Goal: Find specific page/section: Find specific page/section

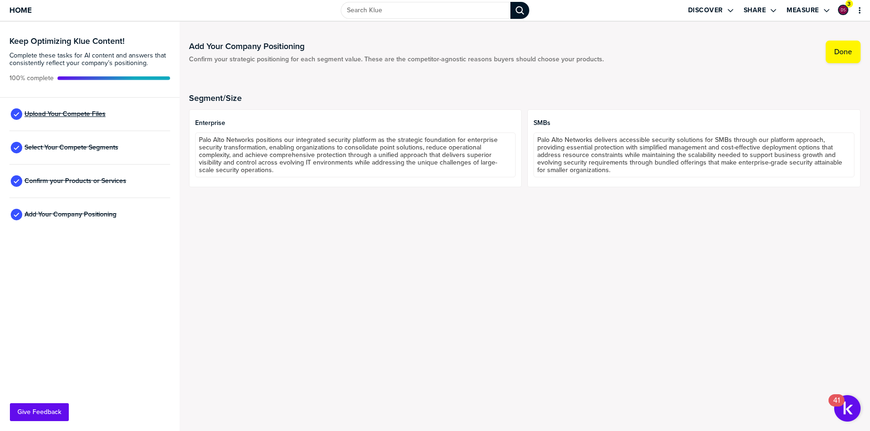
click at [67, 113] on span "Upload Your Compete Files" at bounding box center [65, 114] width 81 height 8
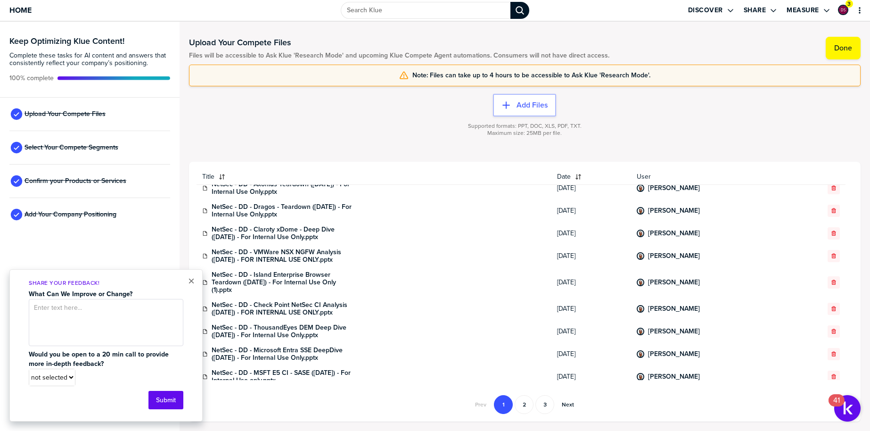
scroll to position [423, 0]
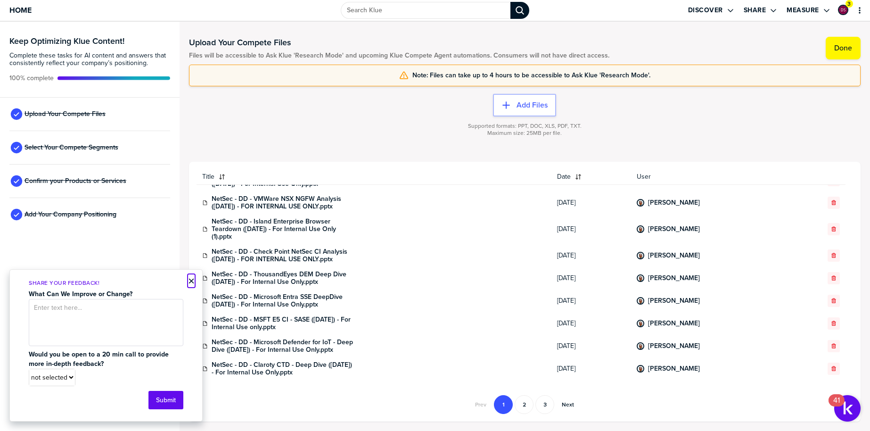
click at [191, 281] on button "×" at bounding box center [191, 280] width 7 height 11
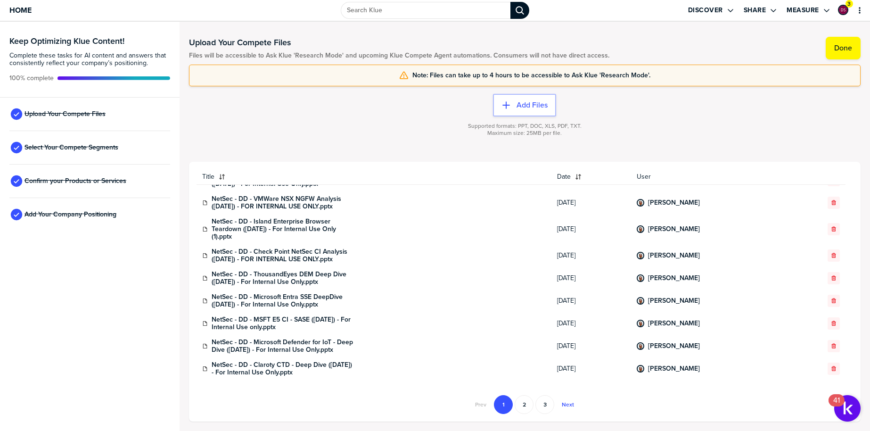
click at [573, 408] on button "Next" at bounding box center [568, 404] width 24 height 19
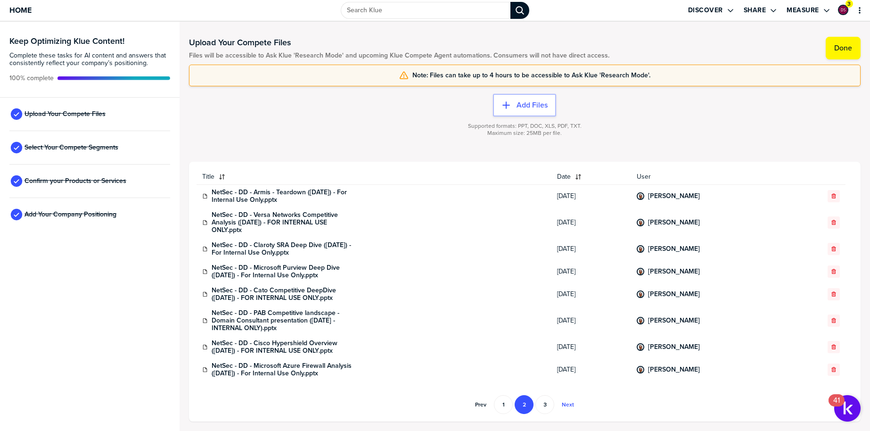
click at [573, 406] on button "Next" at bounding box center [568, 404] width 24 height 19
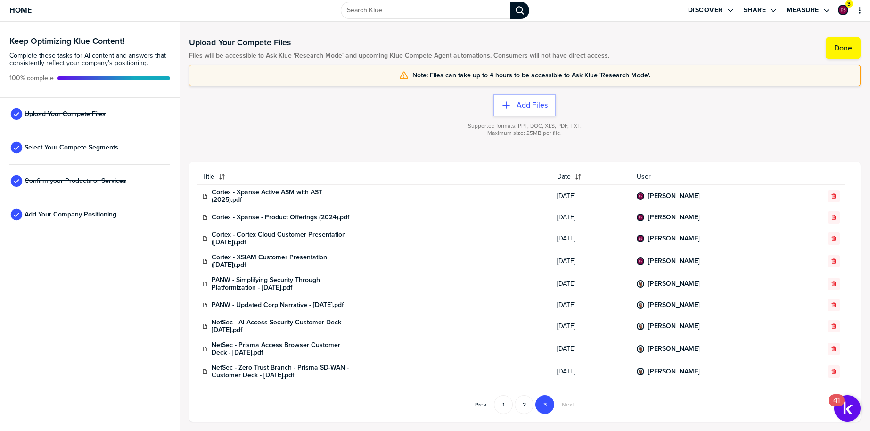
drag, startPoint x: 525, startPoint y: 405, endPoint x: 513, endPoint y: 408, distance: 13.0
click at [526, 406] on button "2" at bounding box center [524, 404] width 19 height 19
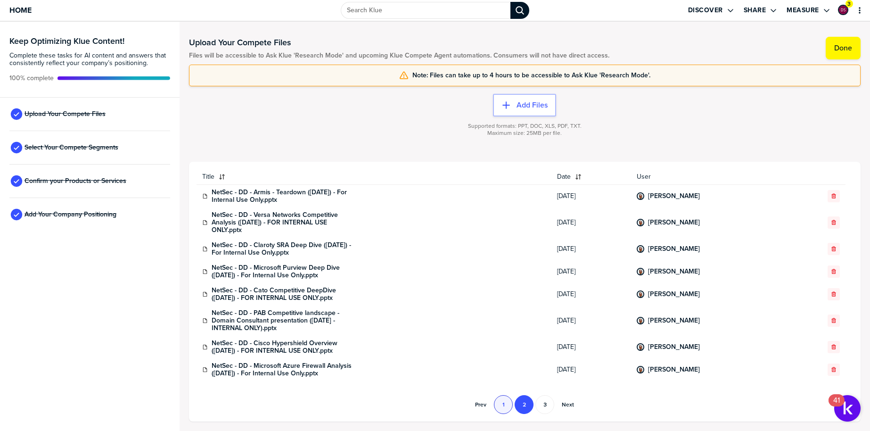
click at [507, 408] on button "1" at bounding box center [503, 404] width 19 height 19
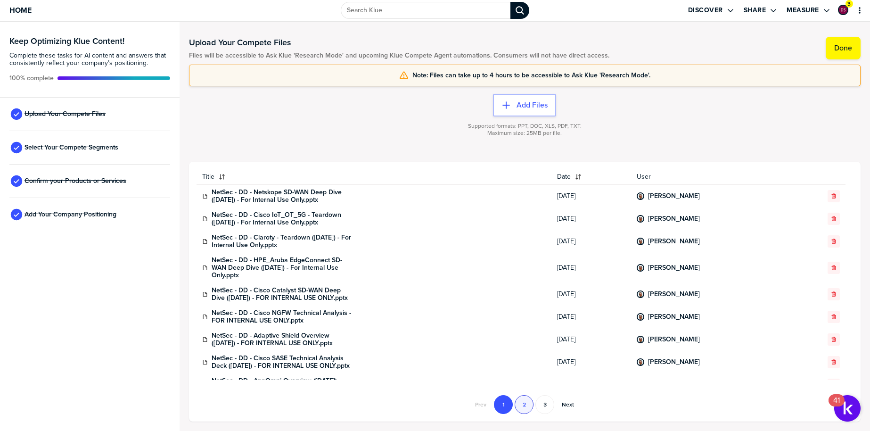
click at [528, 407] on button "2" at bounding box center [524, 404] width 19 height 19
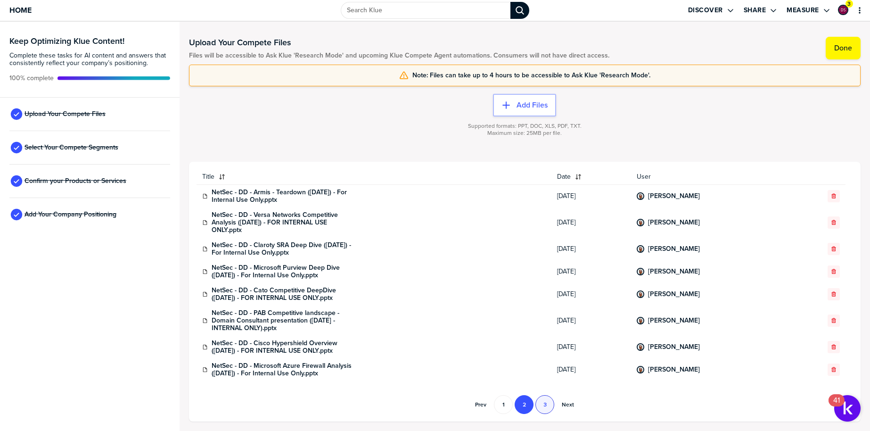
click at [541, 406] on button "3" at bounding box center [544, 404] width 19 height 19
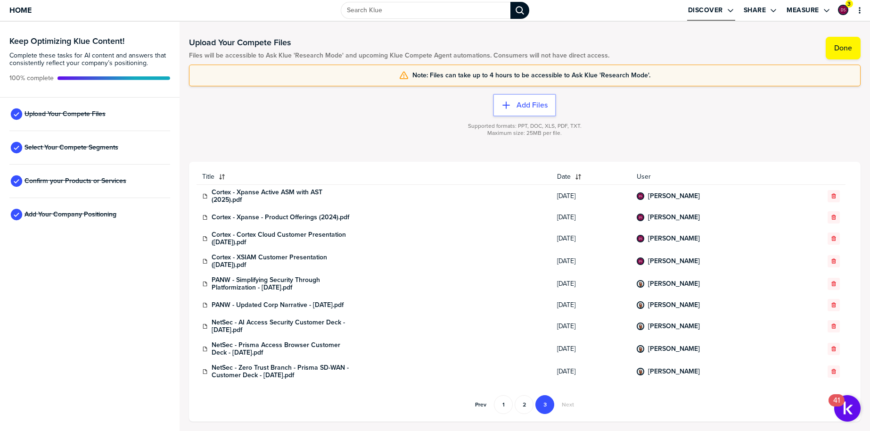
click at [706, 12] on label "Discover" at bounding box center [705, 10] width 35 height 8
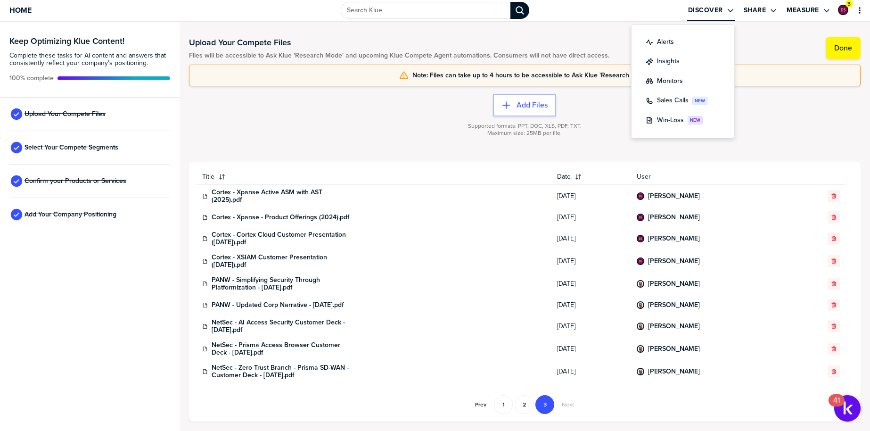
click at [167, 141] on div "Select Your Compete Segments" at bounding box center [89, 147] width 161 height 33
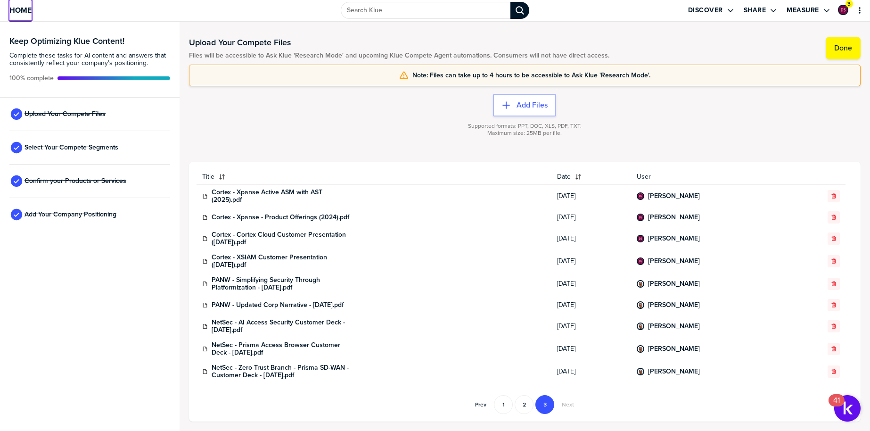
click at [26, 17] on link "Home" at bounding box center [20, 10] width 22 height 21
